Goal: Use online tool/utility: Utilize a website feature to perform a specific function

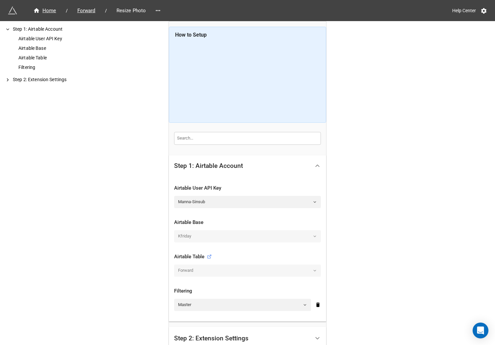
click at [319, 164] on icon at bounding box center [317, 165] width 7 height 7
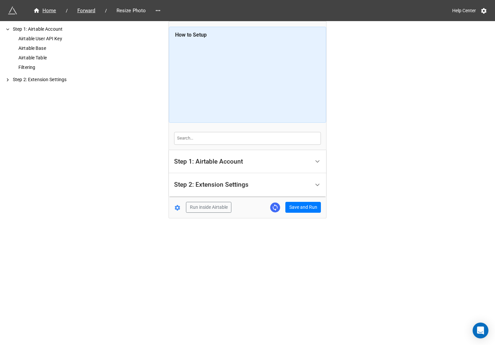
click at [407, 169] on div "Home / Forward / Resize Photo Help Center How to Setup Step 1: Airtable Account…" at bounding box center [247, 172] width 495 height 345
click at [311, 206] on button "Save and Run" at bounding box center [304, 207] width 36 height 11
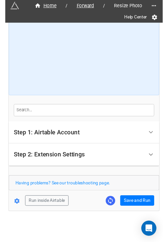
scroll to position [24, 0]
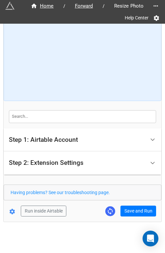
click at [129, 204] on form "How to Setup Step 1: Airtable Account Airtable User API Key Manna-Sinsub Airtab…" at bounding box center [82, 110] width 157 height 211
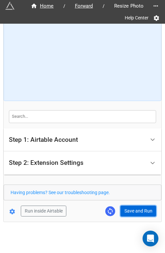
drag, startPoint x: 131, startPoint y: 207, endPoint x: 128, endPoint y: 226, distance: 18.6
click at [131, 207] on button "Save and Run" at bounding box center [138, 211] width 36 height 11
click at [132, 210] on button "Save and Run" at bounding box center [138, 211] width 36 height 11
click at [122, 215] on button "Save and Run" at bounding box center [138, 211] width 36 height 11
drag, startPoint x: 131, startPoint y: 210, endPoint x: 129, endPoint y: 205, distance: 6.1
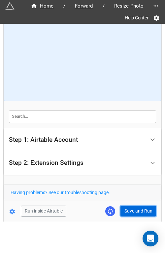
click at [131, 210] on button "Save and Run" at bounding box center [138, 211] width 36 height 11
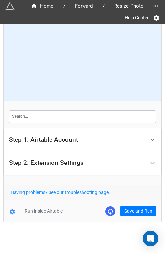
click at [131, 204] on form "How to Setup Step 1: Airtable Account Airtable User API Key Manna-Sinsub Airtab…" at bounding box center [82, 110] width 157 height 211
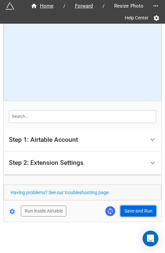
click at [131, 208] on button "Save and Run" at bounding box center [138, 211] width 36 height 11
click at [136, 214] on button "Save and Run" at bounding box center [138, 211] width 36 height 11
click at [129, 212] on button "Save and Run" at bounding box center [138, 211] width 36 height 11
drag, startPoint x: 129, startPoint y: 209, endPoint x: 143, endPoint y: 209, distance: 14.2
click at [129, 209] on button "Save and Run" at bounding box center [138, 211] width 36 height 11
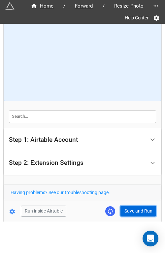
click at [132, 209] on button "Save and Run" at bounding box center [138, 211] width 36 height 11
click at [131, 211] on button "Save and Run" at bounding box center [138, 211] width 36 height 11
click at [142, 215] on button "Save and Run" at bounding box center [138, 211] width 36 height 11
click at [136, 208] on button "Save and Run" at bounding box center [138, 211] width 36 height 11
click at [136, 214] on button "Save and Run" at bounding box center [138, 211] width 36 height 11
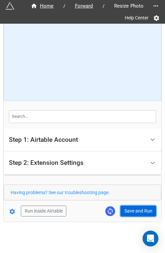
click at [122, 215] on button "Save and Run" at bounding box center [138, 211] width 36 height 11
click at [133, 209] on button "Save and Run" at bounding box center [138, 211] width 36 height 11
drag, startPoint x: 128, startPoint y: 206, endPoint x: 143, endPoint y: 204, distance: 15.2
click at [128, 206] on button "Save and Run" at bounding box center [138, 211] width 36 height 11
click at [135, 209] on button "Save and Run" at bounding box center [138, 211] width 36 height 11
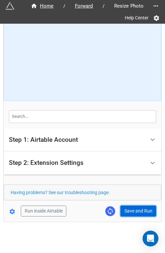
click at [124, 211] on button "Save and Run" at bounding box center [138, 211] width 36 height 11
click at [134, 210] on button "Save and Run" at bounding box center [138, 211] width 36 height 11
drag, startPoint x: 122, startPoint y: 214, endPoint x: 126, endPoint y: 212, distance: 5.3
click at [122, 214] on button "Save and Run" at bounding box center [138, 211] width 36 height 11
click at [131, 211] on button "Save and Run" at bounding box center [138, 211] width 36 height 11
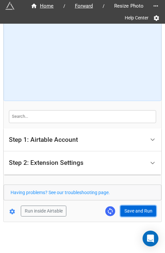
click at [130, 208] on button "Save and Run" at bounding box center [138, 211] width 36 height 11
click at [144, 208] on button "Save and Run" at bounding box center [138, 211] width 36 height 11
drag, startPoint x: 136, startPoint y: 207, endPoint x: 149, endPoint y: 206, distance: 12.3
click at [137, 207] on button "Save and Run" at bounding box center [138, 211] width 36 height 11
click at [139, 210] on button "Save and Run" at bounding box center [138, 211] width 36 height 11
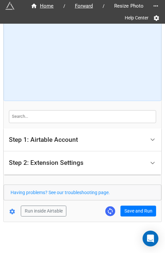
click at [123, 218] on div "Home / Forward / Resize Photo Help Center How to Setup Step 1: Airtable Account…" at bounding box center [82, 111] width 157 height 222
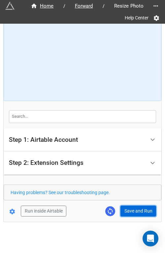
click at [135, 212] on button "Save and Run" at bounding box center [138, 211] width 36 height 11
drag, startPoint x: 132, startPoint y: 206, endPoint x: 150, endPoint y: 206, distance: 17.8
click at [132, 206] on button "Save and Run" at bounding box center [138, 211] width 36 height 11
drag, startPoint x: 132, startPoint y: 211, endPoint x: 142, endPoint y: 209, distance: 9.8
click at [132, 211] on button "Save and Run" at bounding box center [138, 211] width 36 height 11
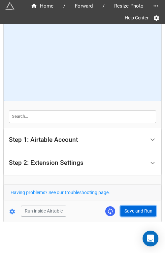
drag, startPoint x: 129, startPoint y: 209, endPoint x: 127, endPoint y: 213, distance: 4.9
click at [129, 209] on button "Save and Run" at bounding box center [138, 211] width 36 height 11
click at [132, 210] on button "Save and Run" at bounding box center [138, 211] width 36 height 11
click at [131, 210] on button "Save and Run" at bounding box center [138, 211] width 36 height 11
click at [120, 212] on button "Save and Run" at bounding box center [138, 211] width 36 height 11
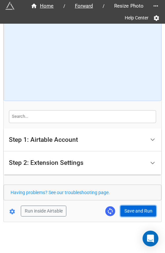
drag, startPoint x: 134, startPoint y: 211, endPoint x: 138, endPoint y: 211, distance: 4.0
click at [134, 211] on button "Save and Run" at bounding box center [138, 211] width 36 height 11
click at [130, 207] on button "Save and Run" at bounding box center [138, 211] width 36 height 11
click at [135, 211] on button "Save and Run" at bounding box center [138, 211] width 36 height 11
click at [135, 214] on button "Save and Run" at bounding box center [138, 211] width 36 height 11
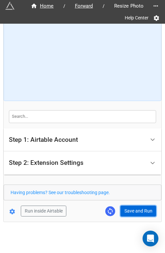
click at [133, 215] on button "Save and Run" at bounding box center [138, 211] width 36 height 11
click at [128, 206] on button "Save and Run" at bounding box center [138, 211] width 36 height 11
drag, startPoint x: 130, startPoint y: 209, endPoint x: 138, endPoint y: 208, distance: 7.4
click at [130, 209] on button "Save and Run" at bounding box center [138, 211] width 36 height 11
click at [133, 214] on button "Save and Run" at bounding box center [138, 211] width 36 height 11
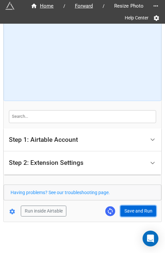
click at [140, 207] on button "Save and Run" at bounding box center [138, 211] width 36 height 11
click at [135, 212] on button "Save and Run" at bounding box center [138, 211] width 36 height 11
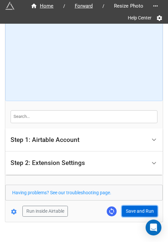
drag, startPoint x: 138, startPoint y: 210, endPoint x: 138, endPoint y: 151, distance: 59.9
click at [138, 210] on button "Save and Run" at bounding box center [140, 211] width 36 height 11
click at [139, 206] on button "Save and Run" at bounding box center [140, 211] width 36 height 11
click at [130, 211] on button "Save and Run" at bounding box center [140, 211] width 36 height 11
click at [140, 214] on button "Save and Run" at bounding box center [140, 211] width 36 height 11
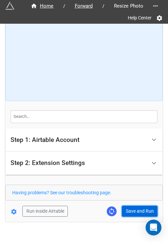
drag, startPoint x: 125, startPoint y: 209, endPoint x: 159, endPoint y: 210, distance: 33.3
click at [125, 209] on button "Save and Run" at bounding box center [140, 211] width 36 height 11
drag, startPoint x: 133, startPoint y: 209, endPoint x: 144, endPoint y: 204, distance: 11.9
click at [133, 209] on button "Save and Run" at bounding box center [140, 211] width 36 height 11
drag, startPoint x: 134, startPoint y: 207, endPoint x: 165, endPoint y: 203, distance: 31.2
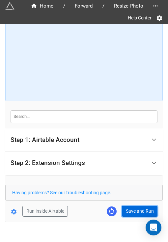
click at [134, 207] on button "Save and Run" at bounding box center [140, 211] width 36 height 11
click at [137, 208] on button "Save and Run" at bounding box center [140, 211] width 36 height 11
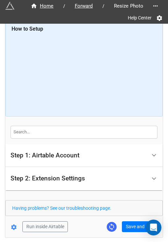
scroll to position [0, 0]
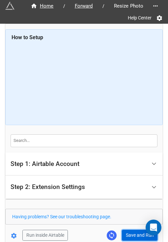
click at [131, 233] on button "Save and Run" at bounding box center [140, 235] width 36 height 11
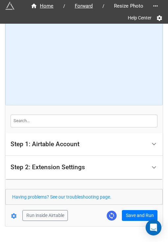
scroll to position [35, 0]
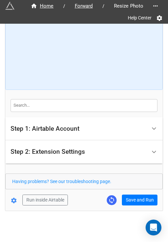
click at [136, 192] on form "How to Setup Step 1: Airtable Account Airtable User API Key Manna-Sinsub Airtab…" at bounding box center [83, 99] width 157 height 211
click at [136, 196] on button "Save and Run" at bounding box center [140, 200] width 36 height 11
click at [135, 206] on div "Home / Forward / Resize Photo Help Center How to Setup Step 1: Airtable Account…" at bounding box center [83, 100] width 157 height 222
click at [141, 199] on button "Save and Run" at bounding box center [140, 200] width 36 height 11
click at [133, 198] on button "Save and Run" at bounding box center [140, 200] width 36 height 11
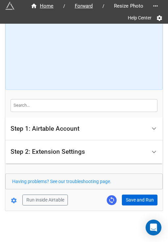
click at [133, 205] on div "Home / Forward / Resize Photo Help Center How to Setup Step 1: Airtable Account…" at bounding box center [83, 100] width 157 height 222
click at [133, 201] on button "Save and Run" at bounding box center [140, 200] width 36 height 11
click at [128, 201] on button "Save and Run" at bounding box center [140, 200] width 36 height 11
click at [133, 192] on form "How to Setup Step 1: Airtable Account Airtable User API Key Manna-Sinsub Airtab…" at bounding box center [83, 99] width 157 height 211
click at [133, 197] on button "Save and Run" at bounding box center [140, 200] width 36 height 11
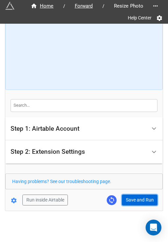
click at [132, 200] on button "Save and Run" at bounding box center [140, 200] width 36 height 11
click at [133, 201] on button "Save and Run" at bounding box center [140, 200] width 36 height 11
click at [131, 199] on button "Save and Run" at bounding box center [140, 200] width 36 height 11
click at [131, 198] on button "Save and Run" at bounding box center [140, 200] width 36 height 11
click at [139, 197] on button "Save and Run" at bounding box center [140, 200] width 36 height 11
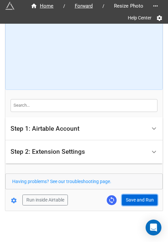
click at [132, 197] on button "Save and Run" at bounding box center [140, 200] width 36 height 11
click at [128, 195] on button "Save and Run" at bounding box center [140, 200] width 36 height 11
click at [136, 198] on button "Save and Run" at bounding box center [140, 200] width 36 height 11
click at [92, 225] on div "Home / Forward / Resize Photo Help Center How to Setup Step 1: Airtable Account…" at bounding box center [84, 104] width 158 height 279
click at [131, 196] on button "Save and Run" at bounding box center [140, 200] width 36 height 11
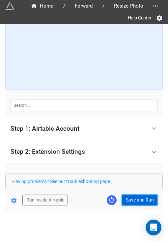
click at [130, 200] on button "Save and Run" at bounding box center [140, 200] width 36 height 11
drag, startPoint x: 47, startPoint y: 233, endPoint x: 57, endPoint y: 231, distance: 10.4
click at [47, 233] on div "Home / Forward / Resize Photo Help Center How to Setup Step 1: Airtable Account…" at bounding box center [84, 104] width 158 height 279
click at [138, 201] on button "Save and Run" at bounding box center [140, 200] width 36 height 11
click at [139, 199] on button "Save and Run" at bounding box center [140, 200] width 36 height 11
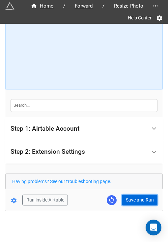
click at [138, 200] on button "Save and Run" at bounding box center [140, 200] width 36 height 11
click at [143, 202] on button "Save and Run" at bounding box center [140, 200] width 36 height 11
